Goal: Task Accomplishment & Management: Manage account settings

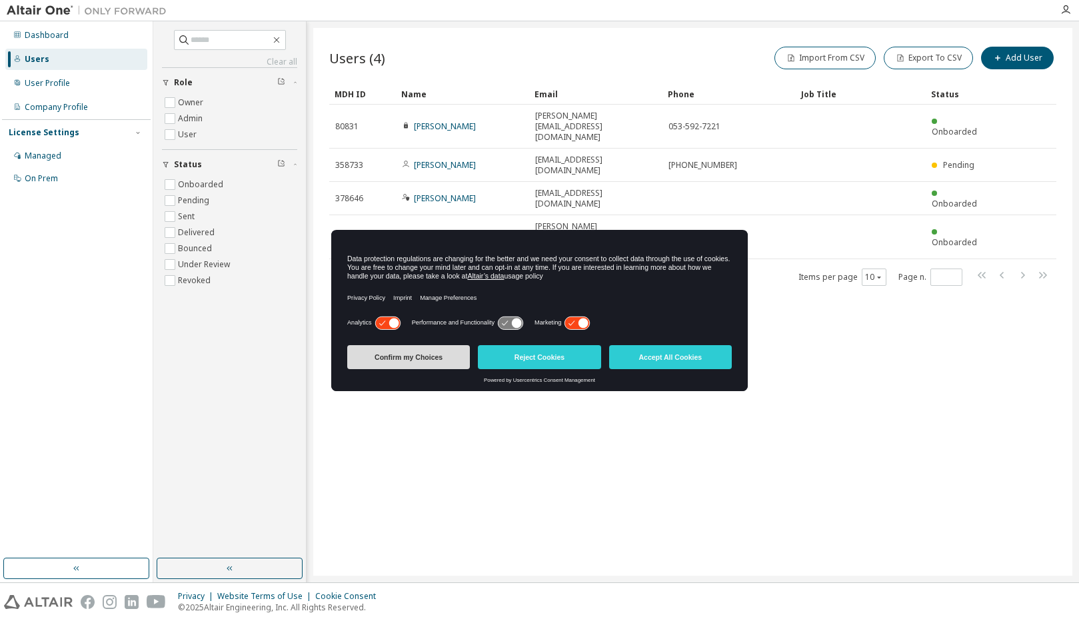
click at [409, 361] on button "Confirm my Choices" at bounding box center [408, 357] width 123 height 24
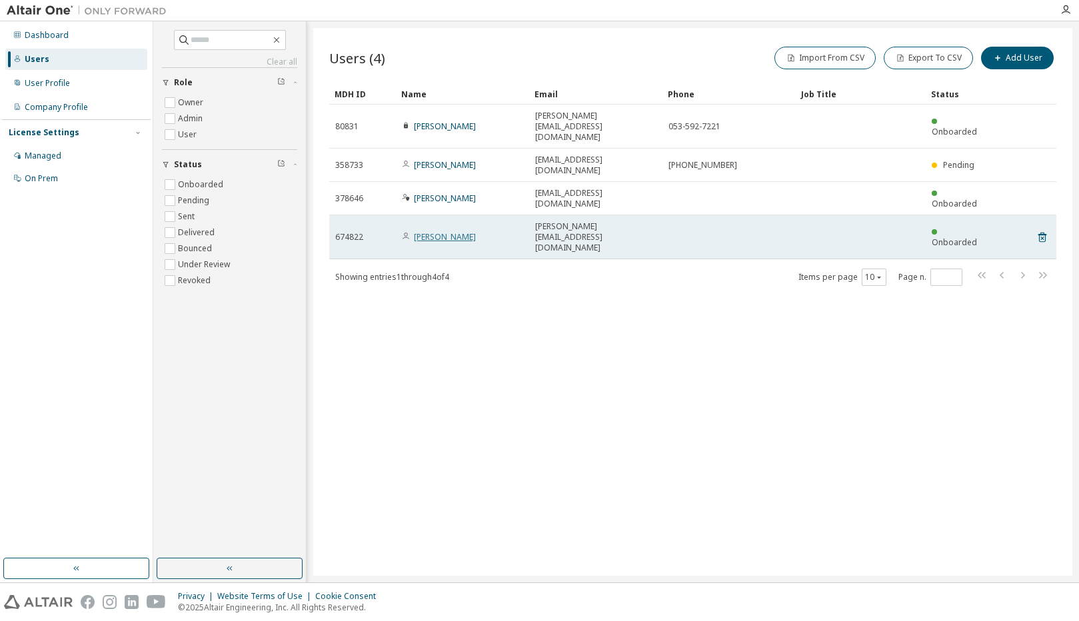
click at [476, 231] on link "Yamamoto Yasutaka" at bounding box center [445, 236] width 62 height 11
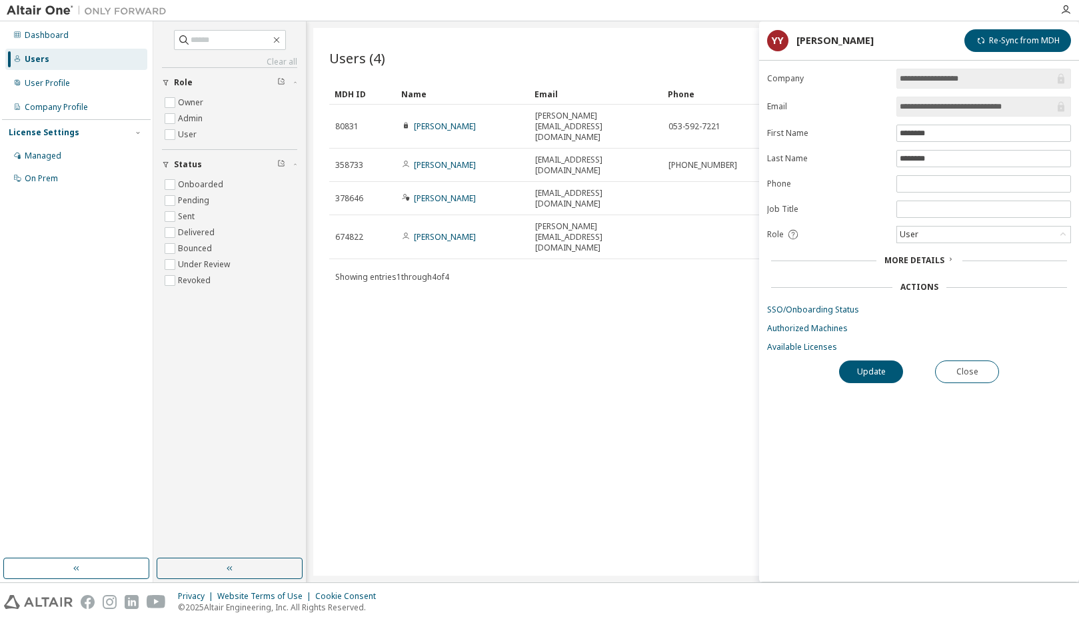
click at [619, 275] on div "Users (4) Import From CSV Export To CSV Add User Clear Load Save Save As Field …" at bounding box center [692, 302] width 759 height 548
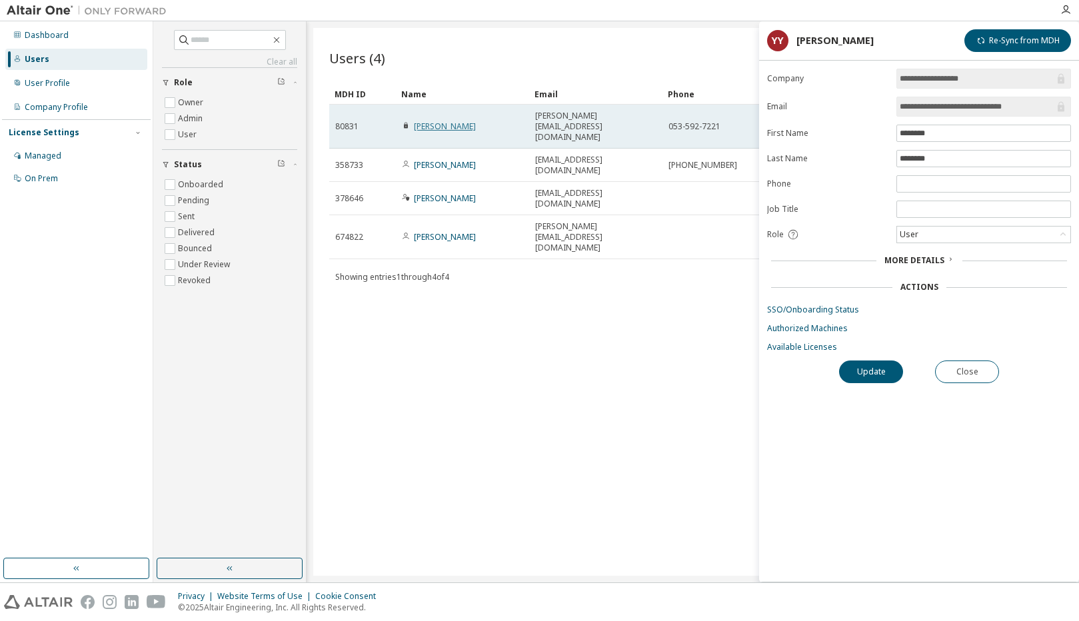
click at [431, 121] on link "Kenichi Jinbo" at bounding box center [445, 126] width 62 height 11
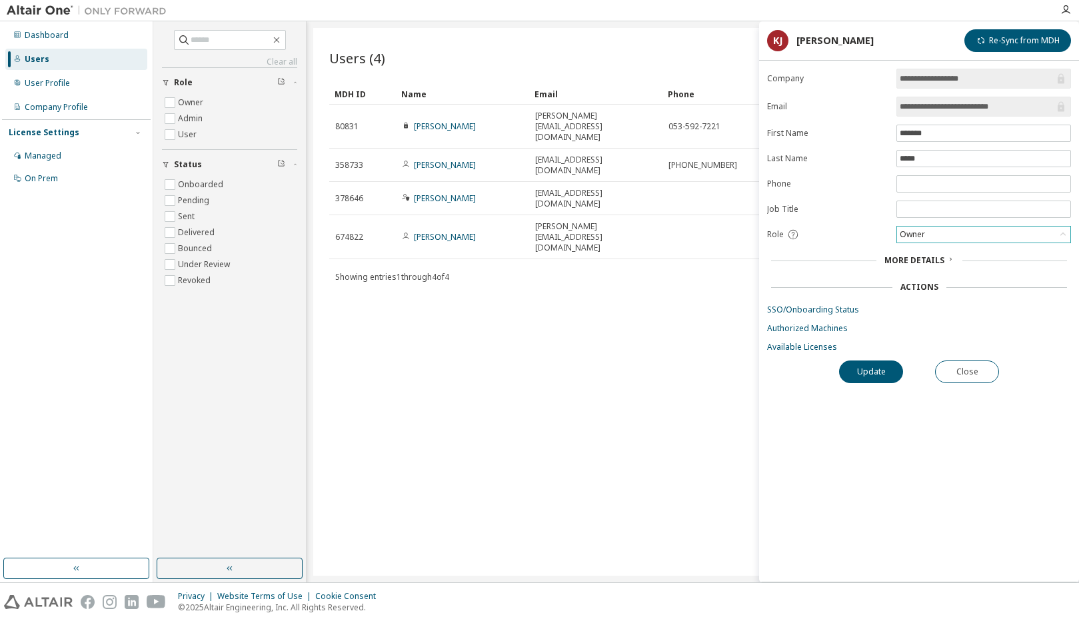
click at [921, 238] on div "Owner" at bounding box center [912, 234] width 29 height 15
click at [710, 303] on div "Users (4) Import From CSV Export To CSV Add User Clear Load Save Save As Field …" at bounding box center [692, 302] width 759 height 548
click at [650, 244] on div "Users (4) Import From CSV Export To CSV Add User Clear Load Save Save As Field …" at bounding box center [692, 302] width 759 height 548
click at [1066, 12] on icon "button" at bounding box center [1065, 10] width 11 height 11
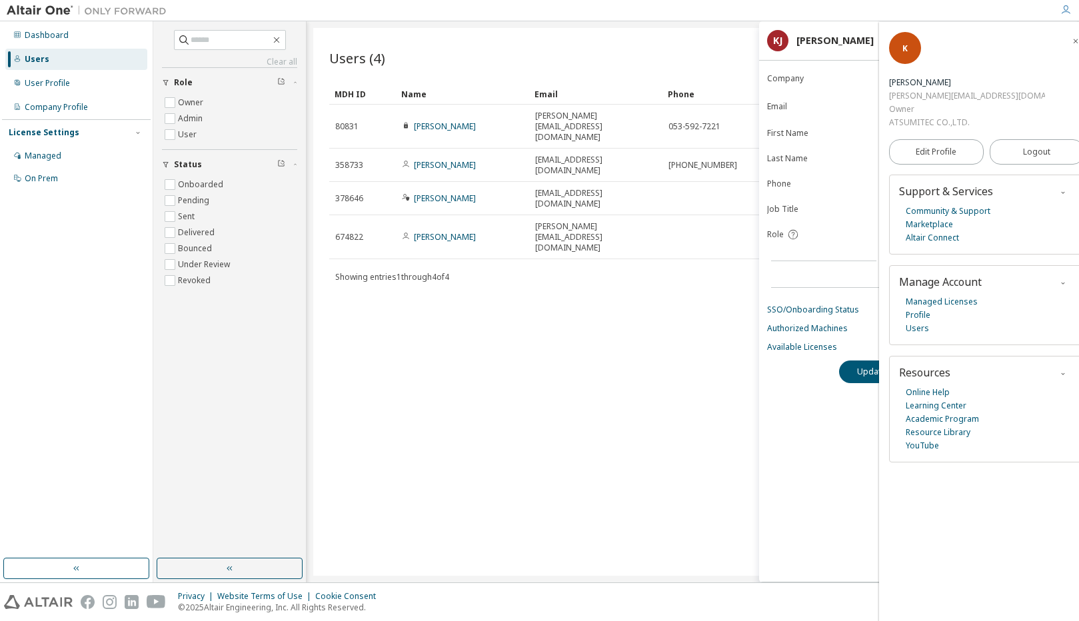
click at [852, 32] on header "KJ Kenichi Jinbo Re-Sync from MDH" at bounding box center [919, 40] width 304 height 23
click at [800, 463] on div "**********" at bounding box center [919, 325] width 320 height 513
click at [1072, 39] on icon "button" at bounding box center [1076, 41] width 8 height 8
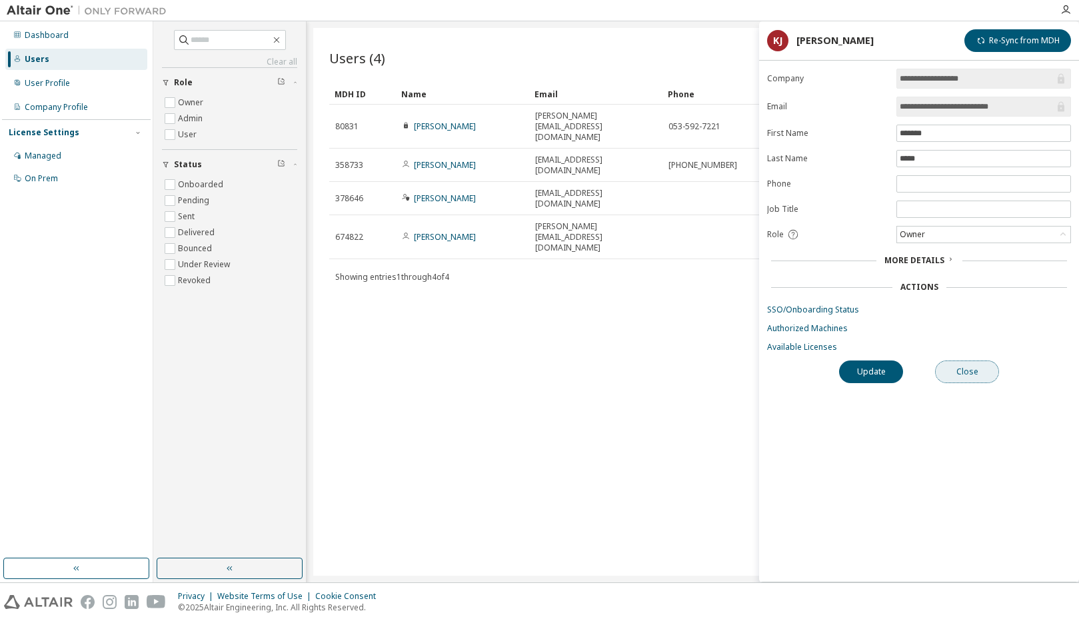
click at [965, 375] on button "Close" at bounding box center [967, 372] width 64 height 23
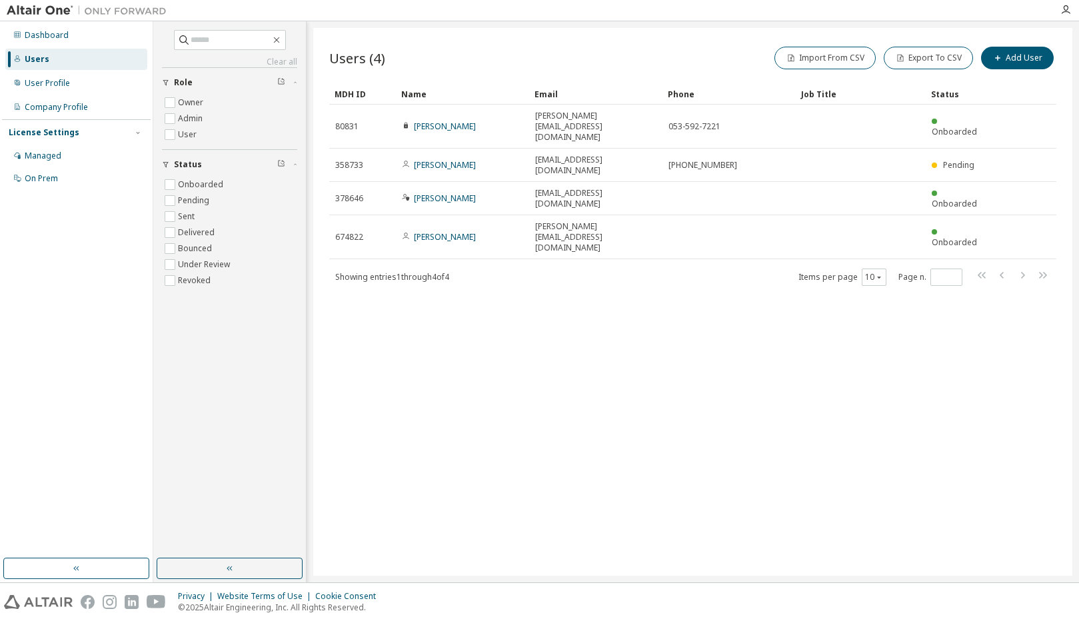
click at [712, 285] on div "Users (4) Import From CSV Export To CSV Add User Clear Load Save Save As Field …" at bounding box center [692, 302] width 759 height 548
